Goal: Check status: Check status

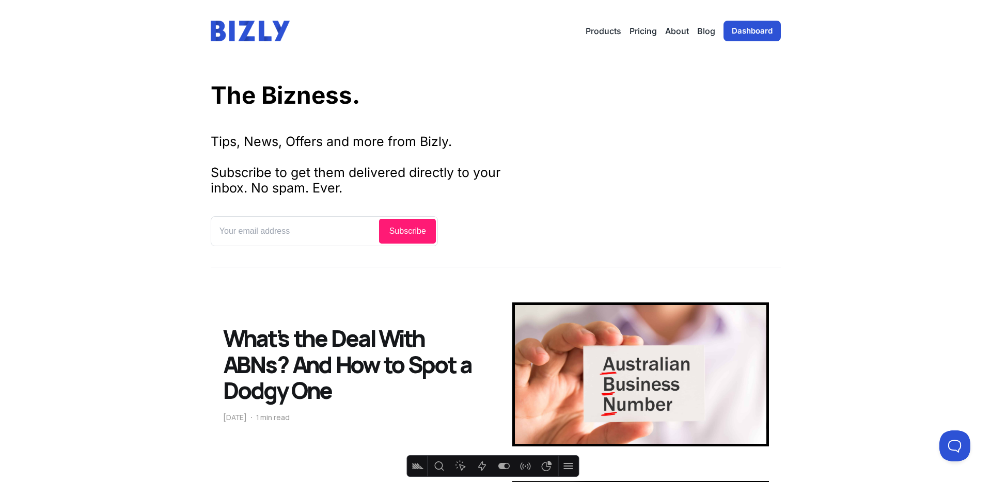
click at [248, 31] on img at bounding box center [250, 31] width 79 height 21
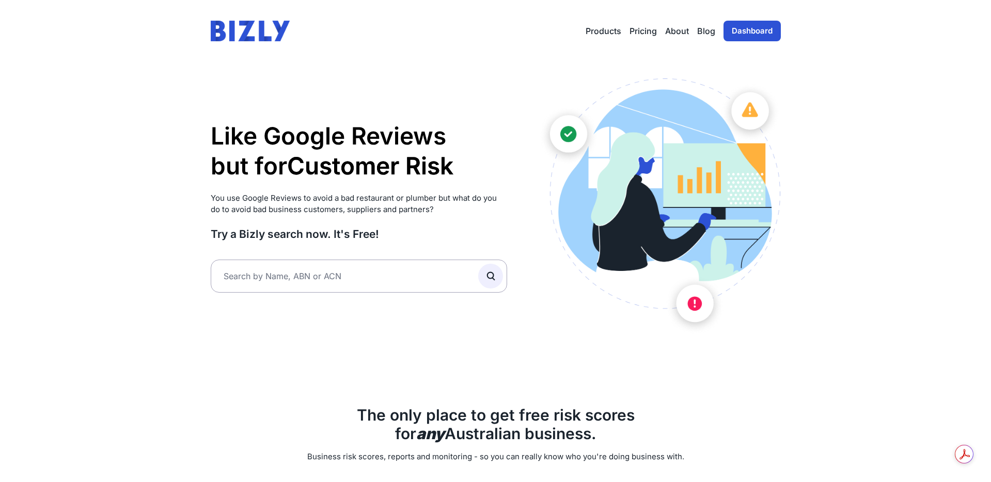
click at [738, 33] on link "Dashboard" at bounding box center [751, 31] width 57 height 21
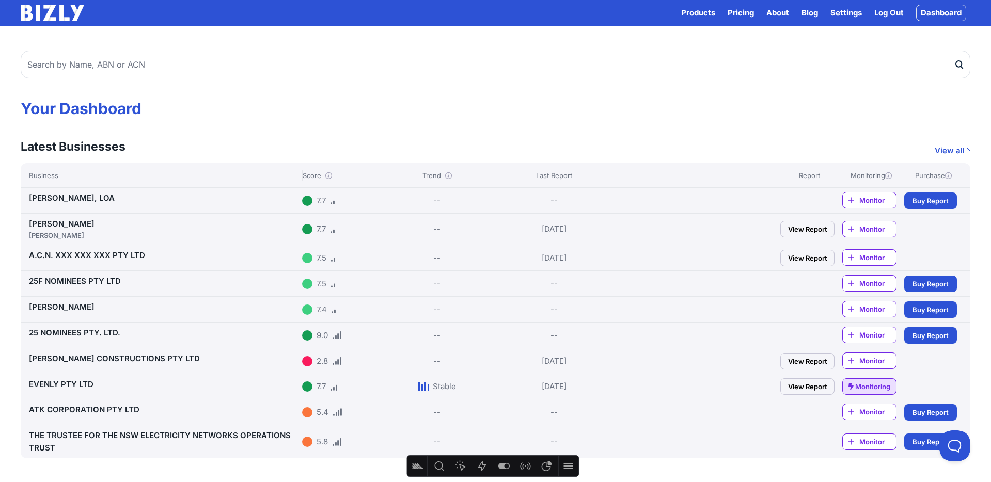
click at [809, 257] on link "View Report" at bounding box center [807, 258] width 54 height 17
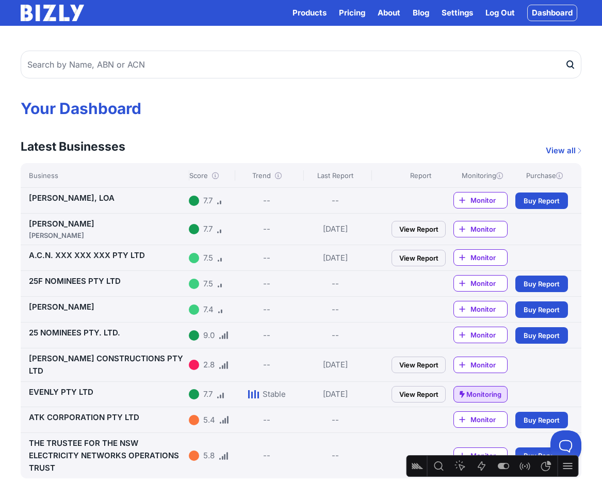
click at [423, 363] on link "View Report" at bounding box center [419, 365] width 54 height 17
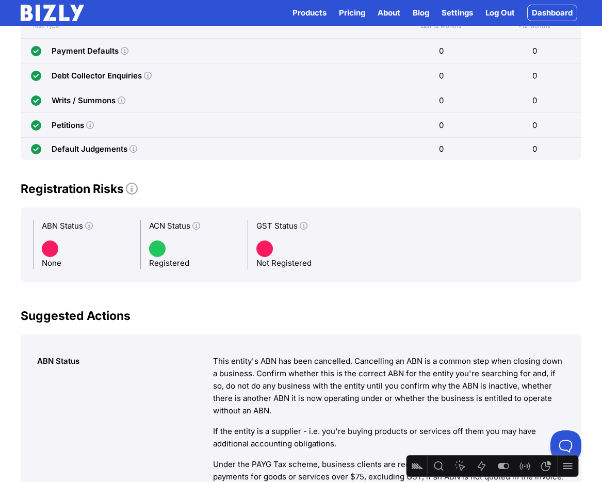
scroll to position [242, 0]
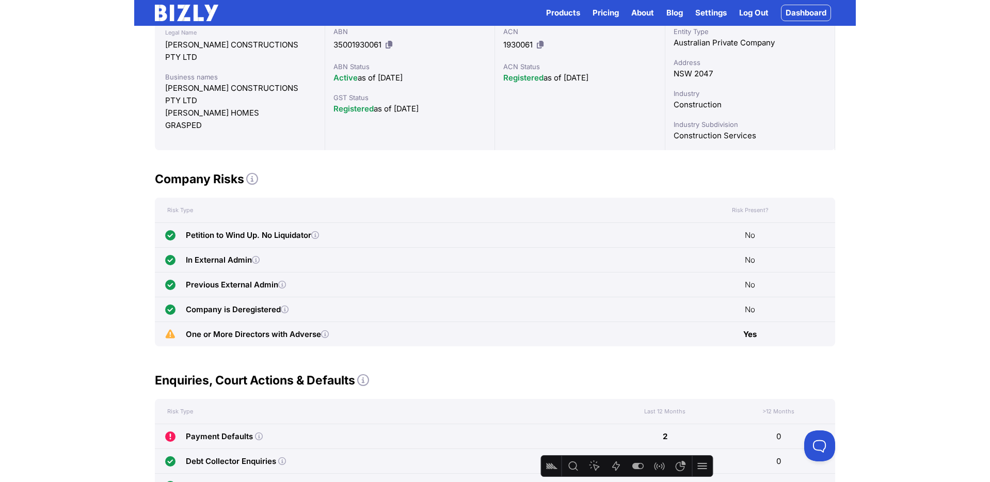
scroll to position [14, 0]
